Goal: Task Accomplishment & Management: Manage account settings

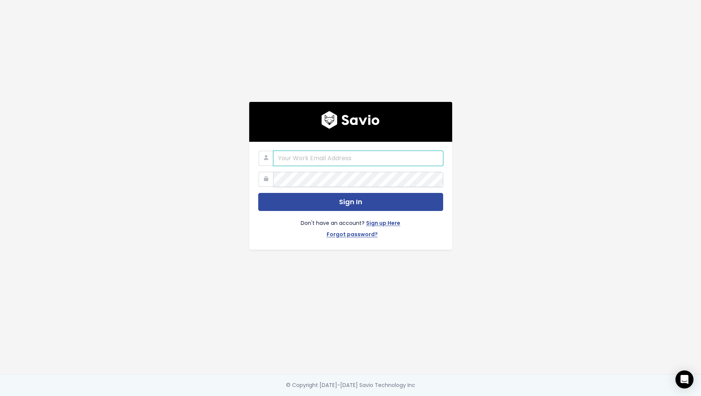
type input "eprikazc@gmail.com"
click at [527, 106] on div "eprikazc@gmail.com Sign In Don't have an account? Sign up Here Forgot password?" at bounding box center [350, 187] width 429 height 374
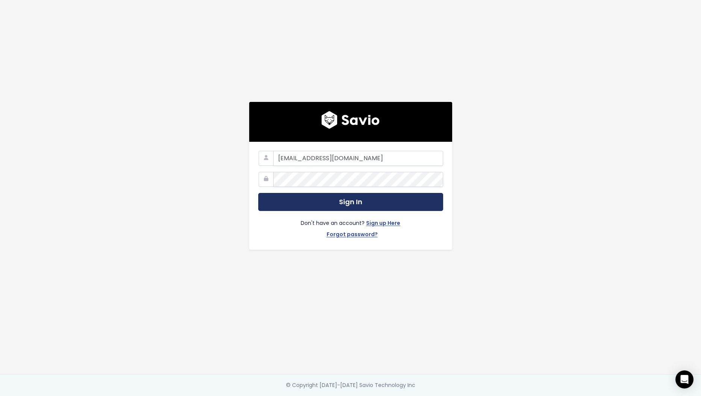
click at [411, 198] on button "Sign In" at bounding box center [350, 202] width 185 height 18
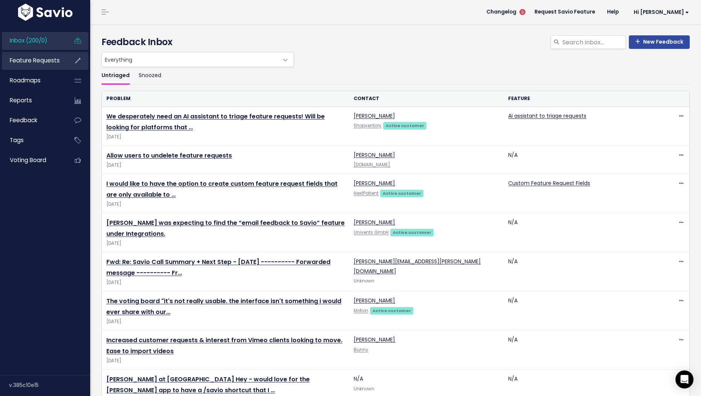
click at [43, 61] on span "Feature Requests" at bounding box center [35, 60] width 50 height 8
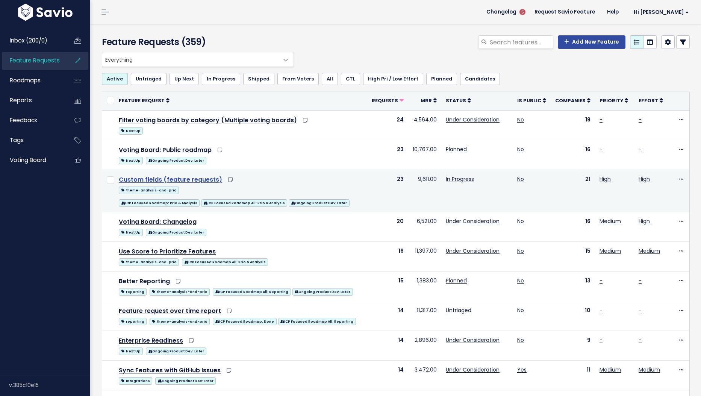
click at [200, 182] on link "Custom fields (feature requests)" at bounding box center [170, 179] width 103 height 9
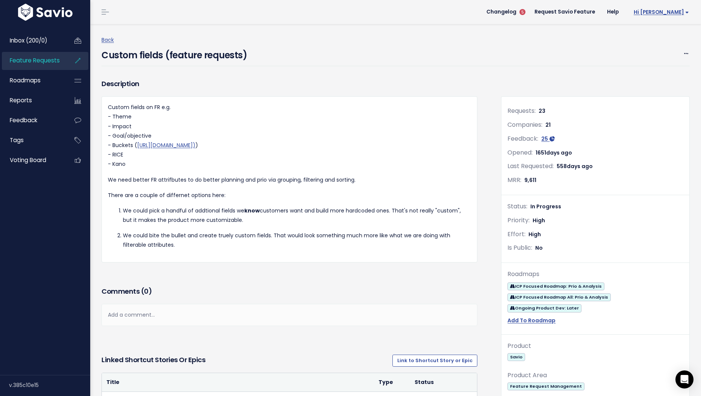
click at [672, 14] on span "Hi Eugene" at bounding box center [661, 12] width 55 height 6
click at [649, 54] on link "Logout" at bounding box center [665, 49] width 54 height 15
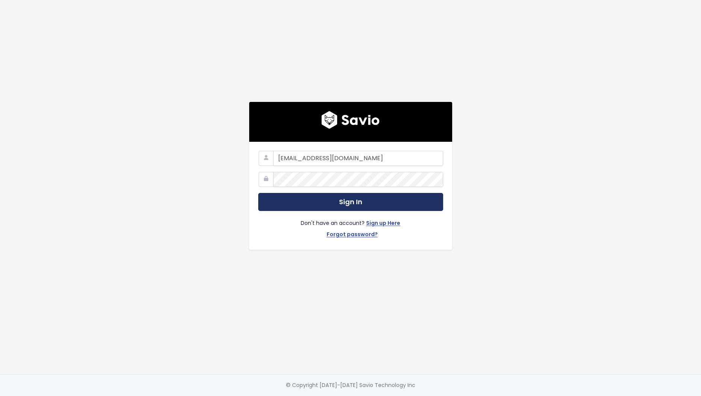
click at [316, 198] on button "Sign In" at bounding box center [350, 202] width 185 height 18
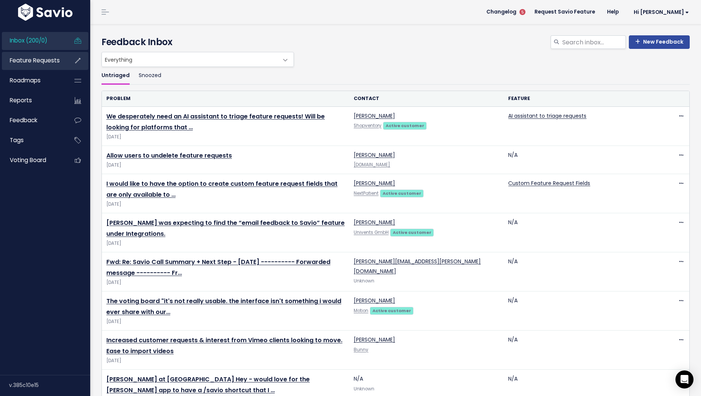
click at [50, 61] on span "Feature Requests" at bounding box center [35, 60] width 50 height 8
